Goal: Task Accomplishment & Management: Manage account settings

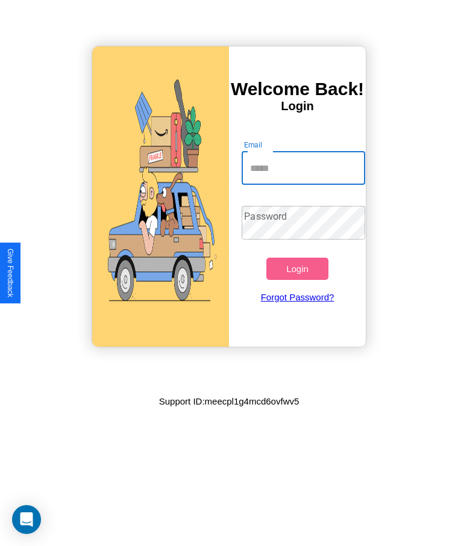
click at [303, 168] on input "Email" at bounding box center [303, 168] width 123 height 34
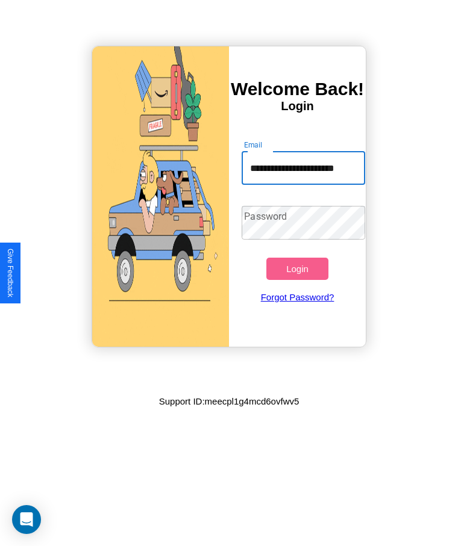
scroll to position [0, 14]
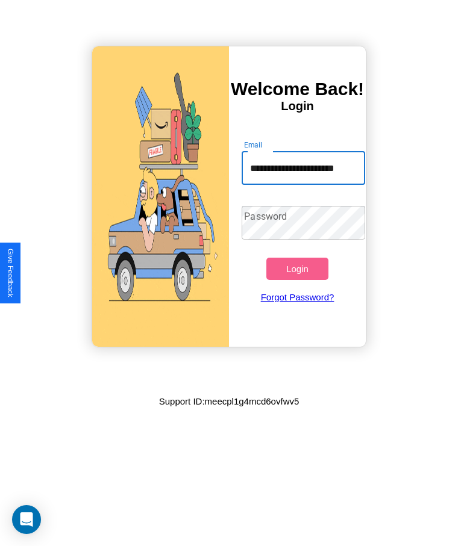
type input "**********"
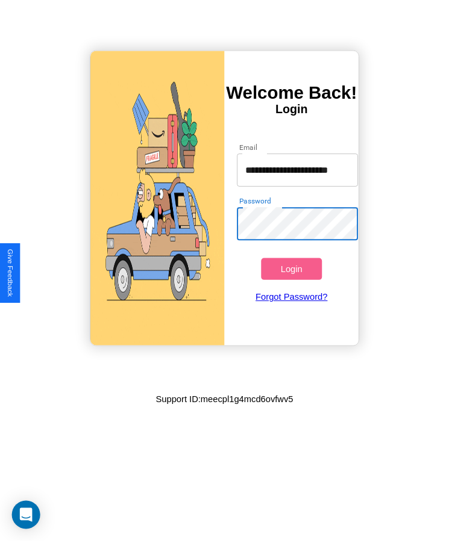
scroll to position [0, 0]
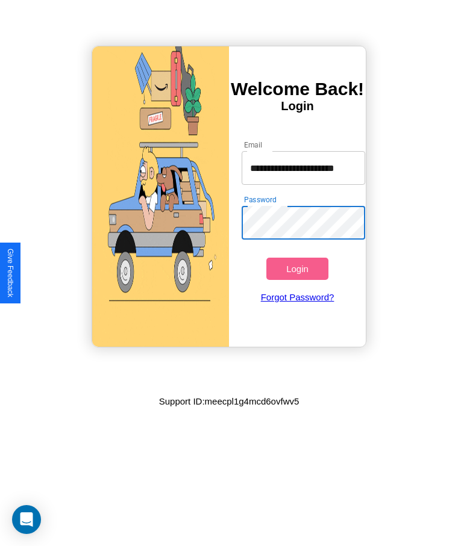
click at [297, 269] on button "Login" at bounding box center [296, 269] width 61 height 22
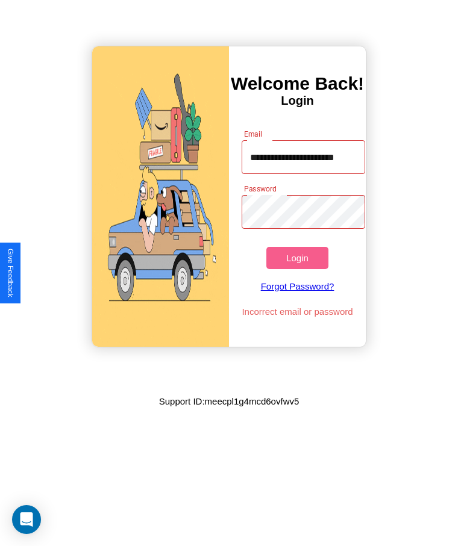
click at [297, 258] on button "Login" at bounding box center [296, 258] width 61 height 22
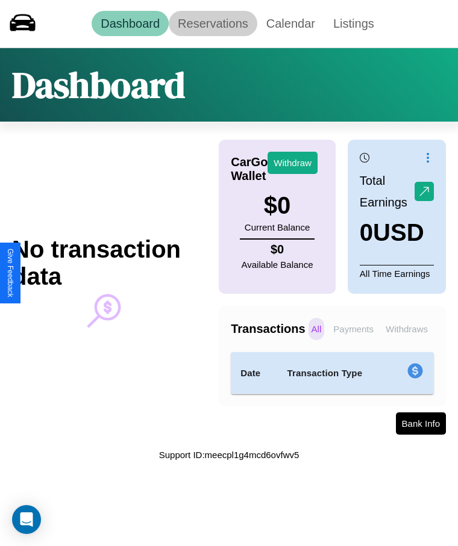
click at [213, 23] on link "Reservations" at bounding box center [213, 23] width 89 height 25
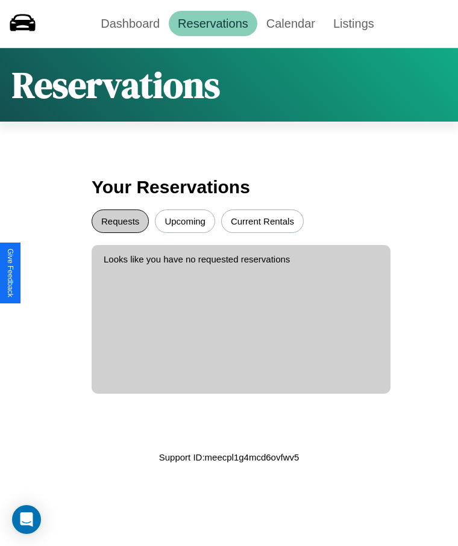
click at [120, 221] on button "Requests" at bounding box center [120, 221] width 57 height 23
click at [262, 221] on button "Current Rentals" at bounding box center [262, 221] width 83 height 23
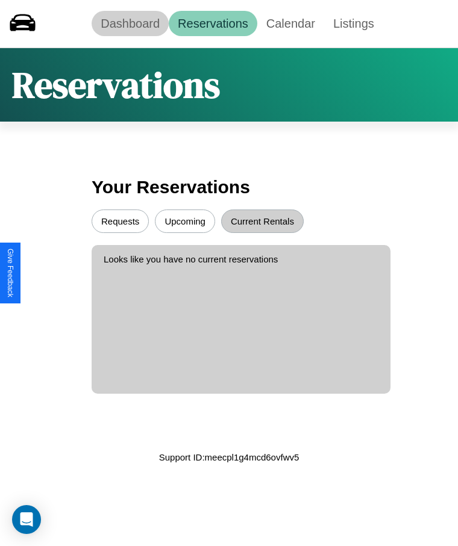
click at [130, 23] on link "Dashboard" at bounding box center [130, 23] width 77 height 25
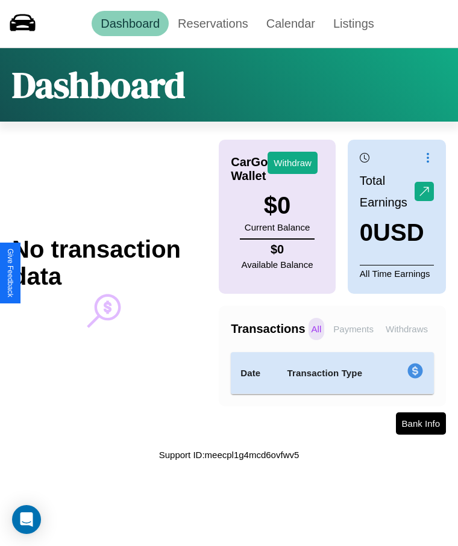
click at [406, 329] on p "Withdraws" at bounding box center [407, 329] width 48 height 22
click at [316, 329] on p "All" at bounding box center [316, 329] width 16 height 22
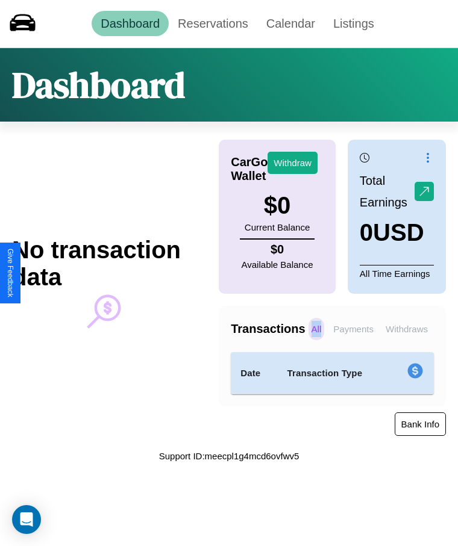
click at [420, 424] on button "Bank Info" at bounding box center [420, 424] width 51 height 23
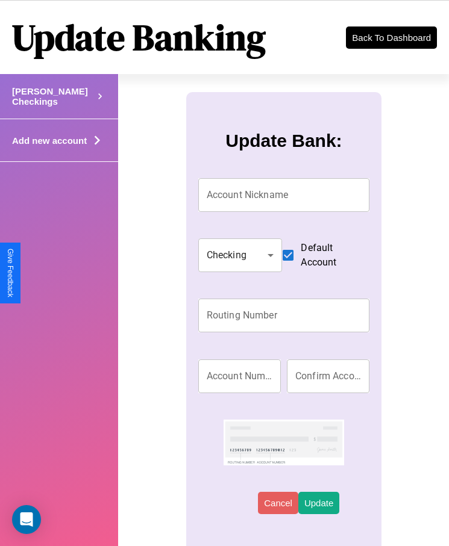
click at [43, 107] on h4 "Add new account" at bounding box center [53, 96] width 82 height 20
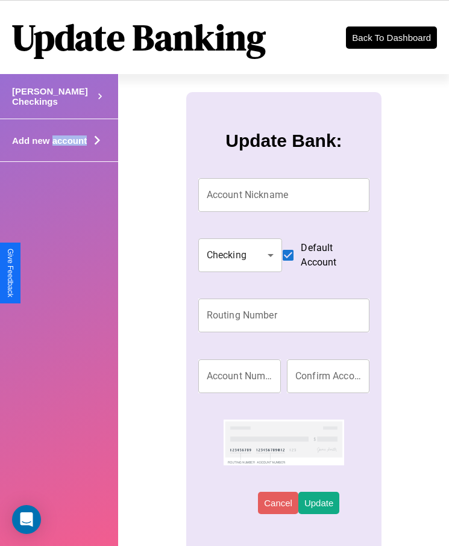
click at [43, 107] on h4 "Add new account" at bounding box center [53, 96] width 82 height 20
click at [94, 105] on icon at bounding box center [100, 96] width 12 height 18
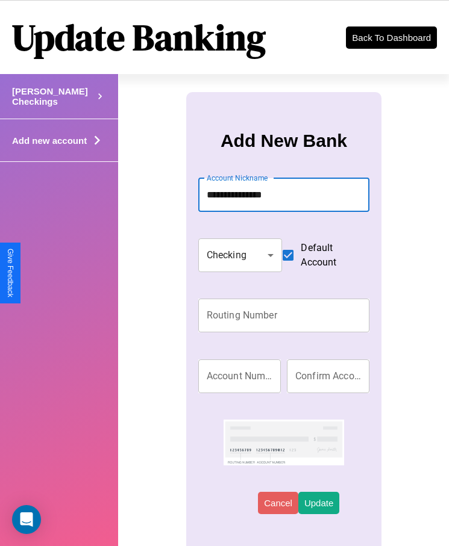
type input "**********"
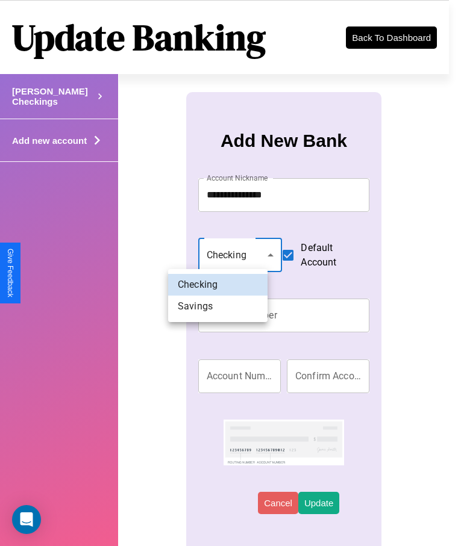
click at [217, 252] on div at bounding box center [229, 273] width 458 height 546
